Goal: Communication & Community: Answer question/provide support

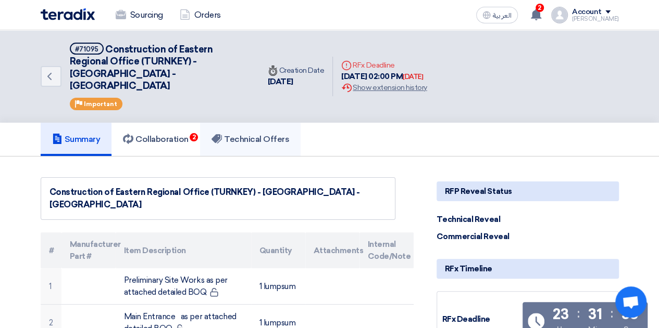
click at [252, 134] on link "Technical Offers" at bounding box center [250, 139] width 100 height 33
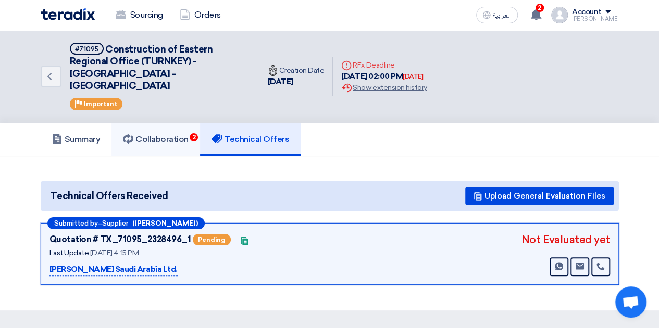
click at [173, 134] on h5 "Collaboration 2" at bounding box center [156, 139] width 66 height 10
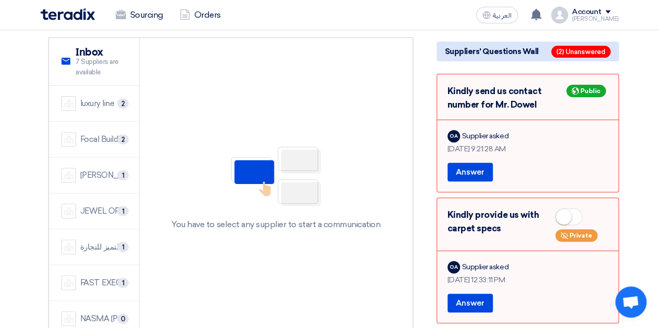
scroll to position [156, 0]
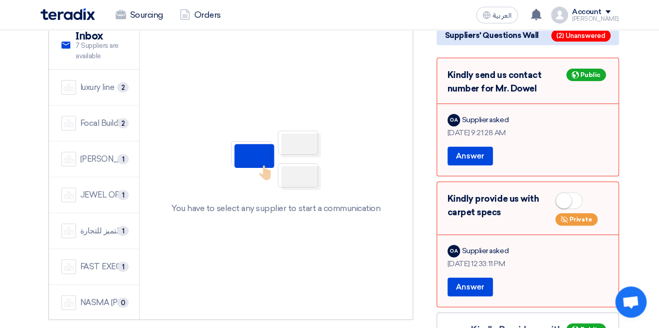
click at [571, 193] on span at bounding box center [568, 201] width 27 height 17
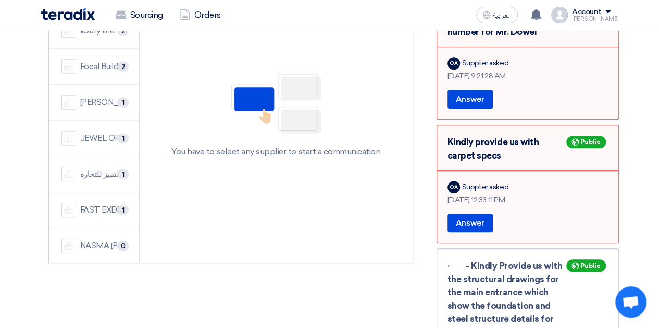
scroll to position [208, 0]
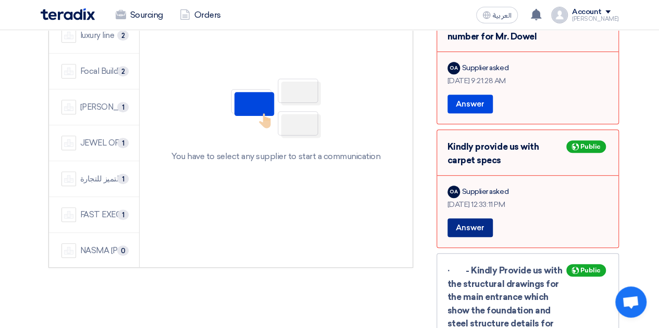
click at [469, 219] on button "Answer" at bounding box center [469, 228] width 45 height 19
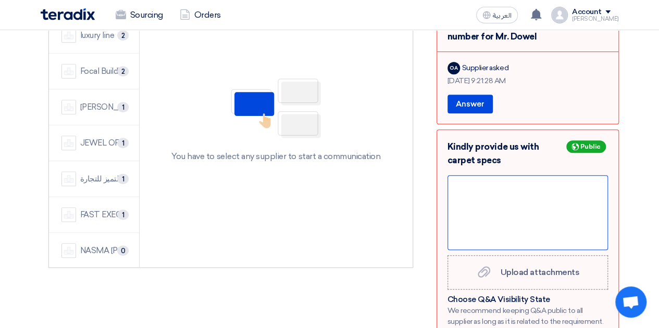
click at [464, 169] on div "Kindly provide us with carpet specs Public Upload attachments Upload attachment…" at bounding box center [527, 320] width 182 height 381
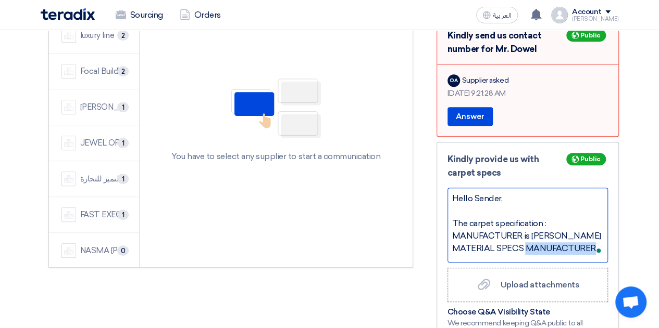
drag, startPoint x: 524, startPoint y: 233, endPoint x: 592, endPoint y: 232, distance: 68.2
click at [592, 243] on div "MATERIAL SPECS MANUFACTURER" at bounding box center [527, 249] width 151 height 12
click at [532, 230] on div "MANUFACTURER is [PERSON_NAME]" at bounding box center [527, 236] width 151 height 12
click at [452, 230] on div "MANUFACTURER is [PERSON_NAME]" at bounding box center [527, 236] width 151 height 12
click at [452, 243] on div "MATERIAL SPECS is Artistic Liberties" at bounding box center [527, 249] width 151 height 12
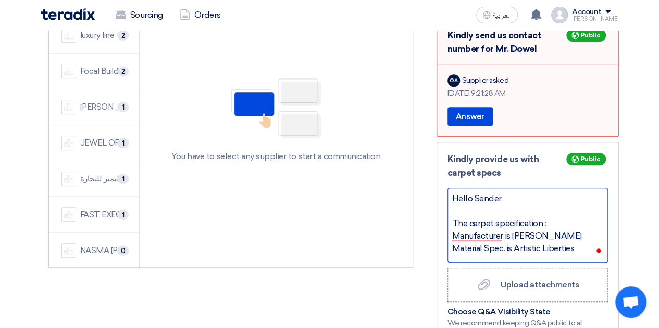
click at [579, 243] on div "Material Spec. is Artistic Liberties" at bounding box center [527, 249] width 151 height 12
click at [580, 243] on div "Material Spec. is Artistic Liberties" at bounding box center [527, 249] width 151 height 12
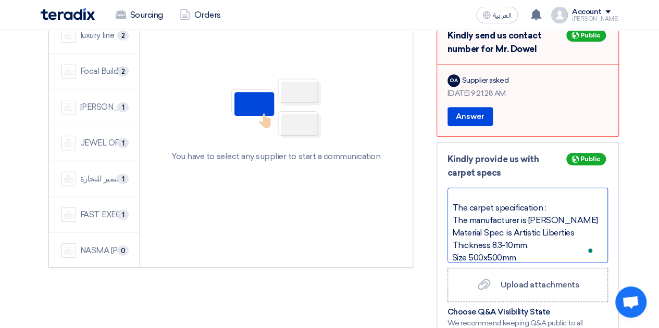
scroll to position [28, 0]
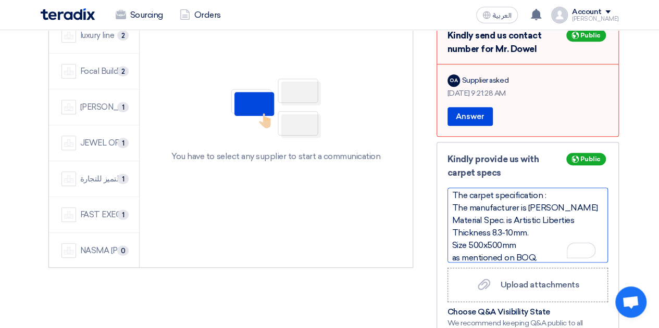
click at [449, 194] on div "Hello Sender, The carpet specification : The manufacturer is [PERSON_NAME] Mate…" at bounding box center [527, 225] width 160 height 75
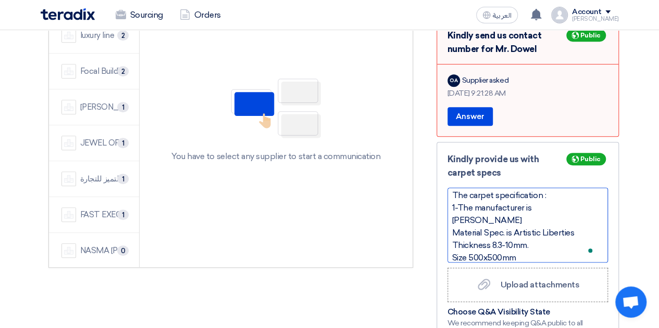
click at [452, 227] on div "Material Spec. is Artistic Liberties" at bounding box center [527, 233] width 151 height 12
click at [452, 239] on div "Thickness 8.3-10mm." at bounding box center [527, 245] width 151 height 12
click at [453, 252] on div "Size 500x500mm" at bounding box center [527, 258] width 151 height 12
click at [551, 264] on div "as mentioned on BOQ." at bounding box center [527, 270] width 151 height 12
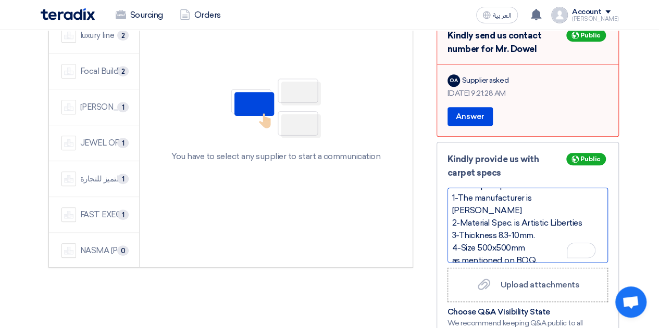
scroll to position [0, 0]
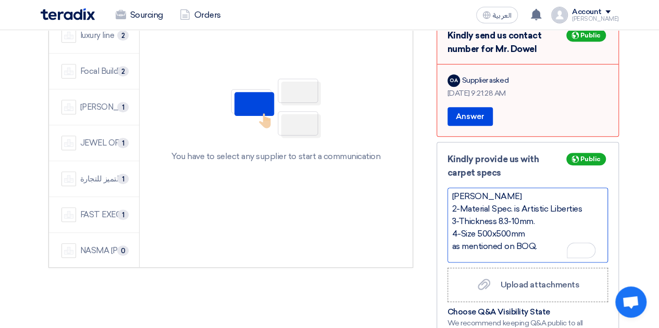
click at [538, 228] on div "4-Size 500x500mm" at bounding box center [527, 234] width 151 height 12
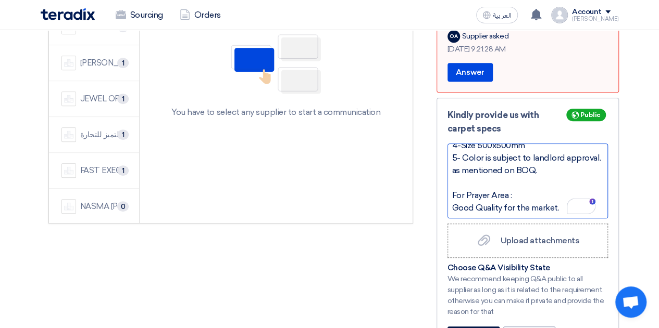
scroll to position [312, 0]
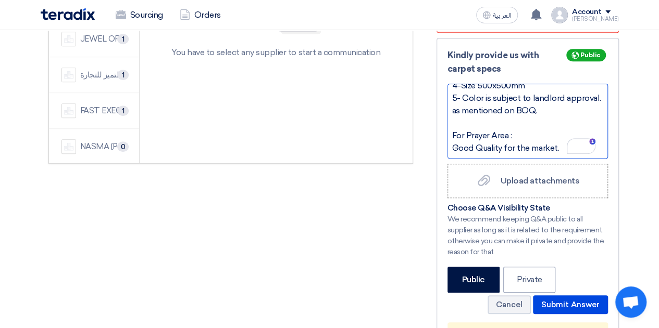
click at [454, 142] on div "Good Quality for the market." at bounding box center [527, 148] width 151 height 12
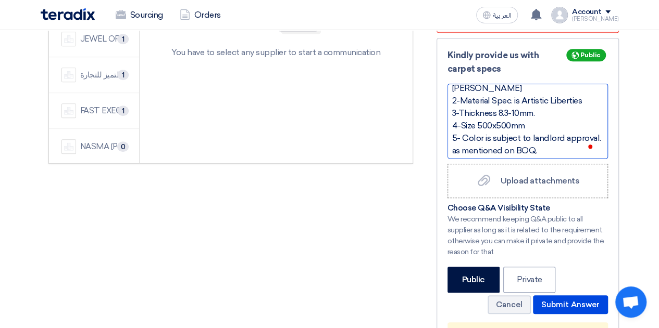
scroll to position [44, 0]
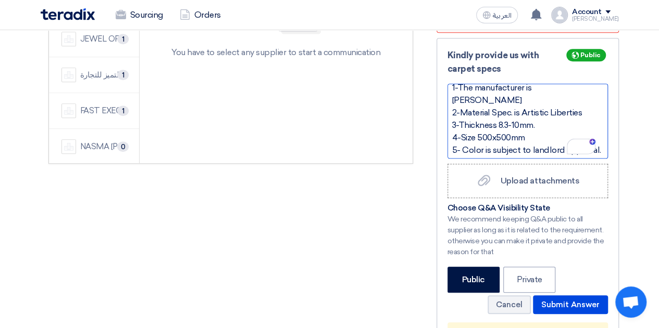
drag, startPoint x: 587, startPoint y: 83, endPoint x: 590, endPoint y: 92, distance: 9.4
click at [587, 107] on div "2-Material Spec. is Artistic Liberties" at bounding box center [527, 113] width 151 height 12
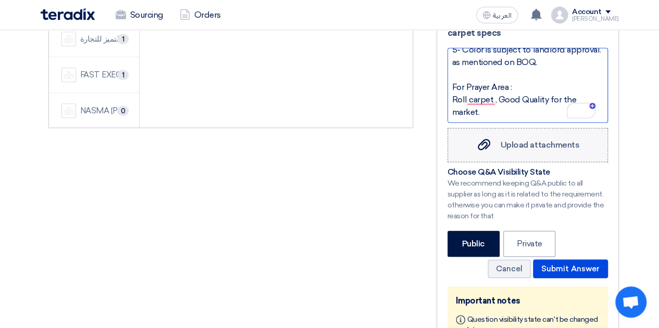
scroll to position [364, 0]
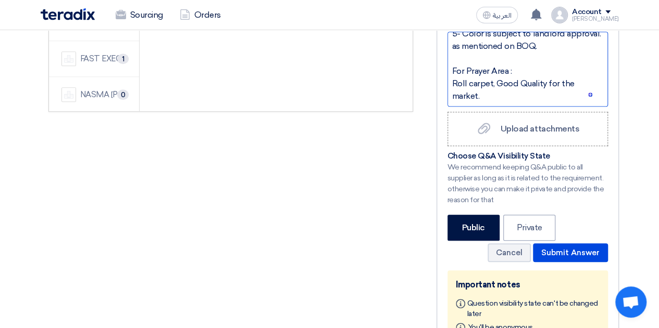
click at [555, 78] on div "Roll carpet, Good Quality for the market." at bounding box center [527, 90] width 151 height 25
click at [557, 78] on div "Roll carpet, Good Quality for the market." at bounding box center [527, 90] width 151 height 25
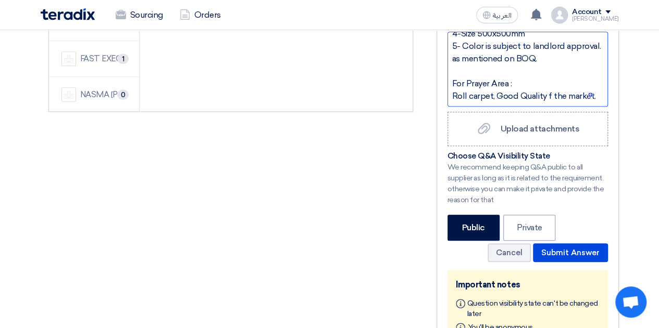
scroll to position [121, 0]
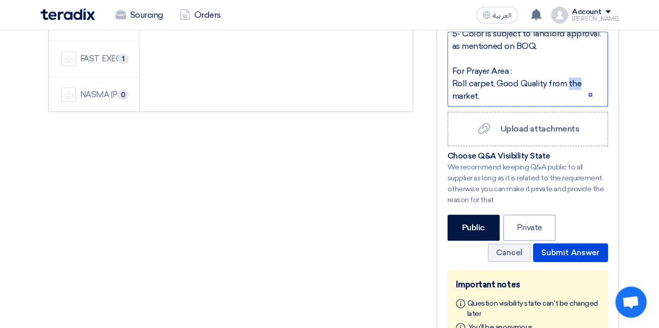
drag, startPoint x: 577, startPoint y: 71, endPoint x: 565, endPoint y: 70, distance: 11.5
click at [565, 78] on div "Roll carpet, Good Quality from the market." at bounding box center [527, 90] width 151 height 25
click at [491, 78] on div "Roll carpet, Good Quality from local market." at bounding box center [527, 90] width 151 height 25
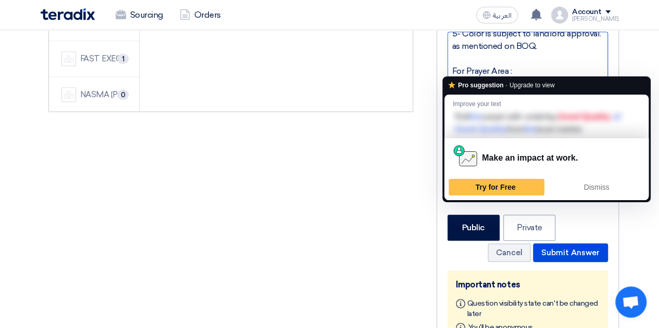
click at [542, 65] on div "For Prayer Area :" at bounding box center [527, 71] width 151 height 12
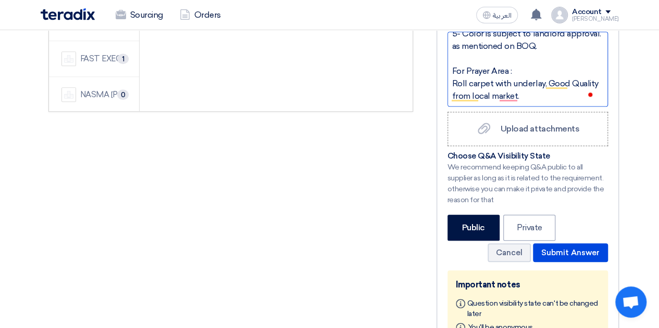
click at [543, 78] on div "Roll carpet with underlay, Good Quality from local market." at bounding box center [527, 90] width 151 height 25
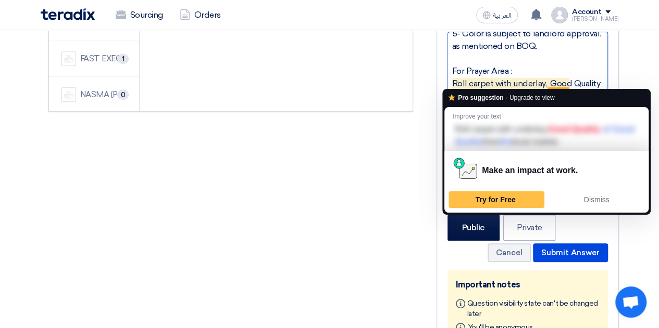
click at [478, 81] on div "Roll carpet with underlay, Good Quality from local market." at bounding box center [527, 90] width 151 height 25
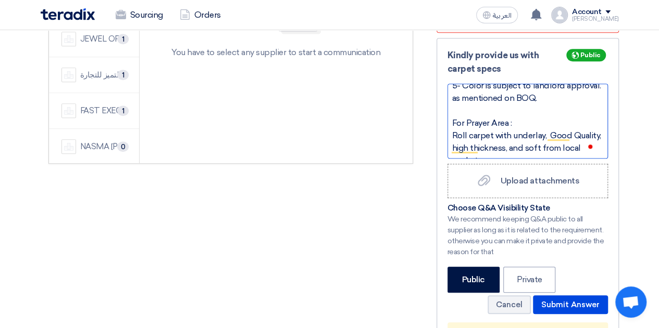
scroll to position [134, 0]
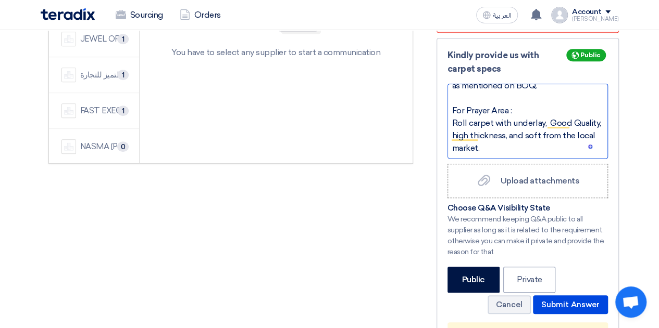
click at [567, 105] on div "For Prayer Area :" at bounding box center [527, 111] width 151 height 12
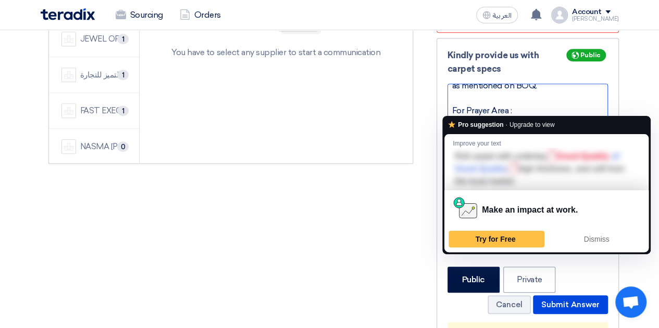
drag, startPoint x: 571, startPoint y: 110, endPoint x: 549, endPoint y: 108, distance: 22.5
click at [549, 117] on div "Roll carpet with underlay, Good Quality, high thickness, and soft from the loca…" at bounding box center [527, 135] width 151 height 37
click at [571, 105] on div "For Prayer Area :" at bounding box center [527, 111] width 151 height 12
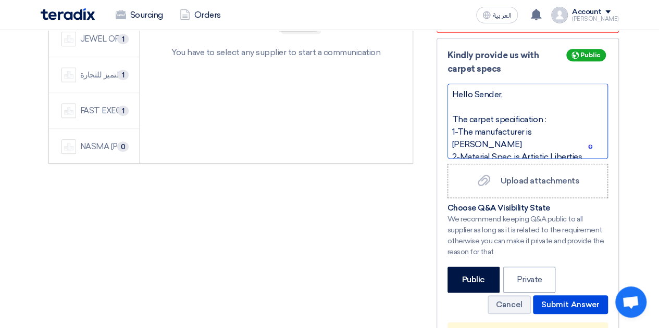
click at [543, 113] on div "The carpet specification :" at bounding box center [527, 119] width 151 height 12
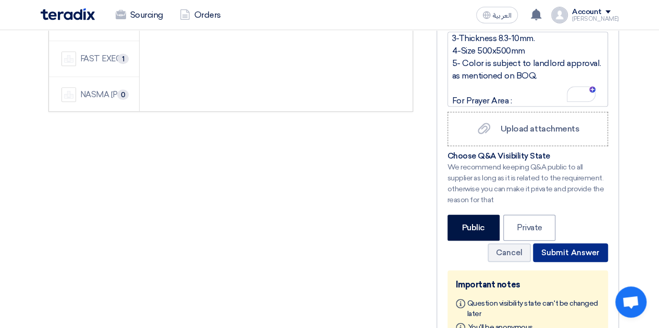
click at [581, 244] on button "Submit Answer" at bounding box center [570, 253] width 75 height 19
